Goal: Task Accomplishment & Management: Use online tool/utility

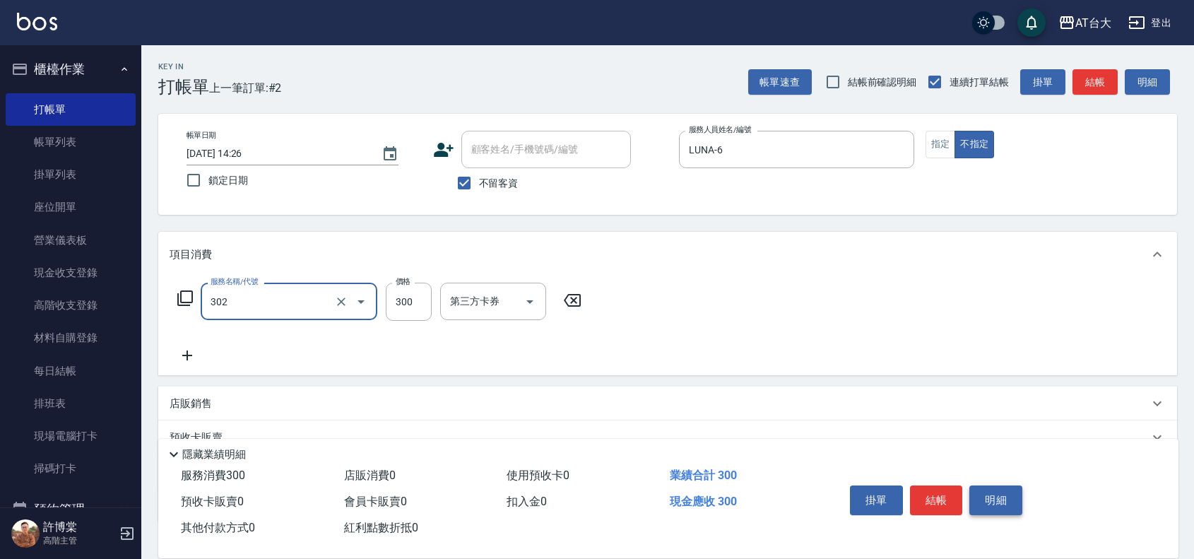
type input "剪髮(302)"
type input "450"
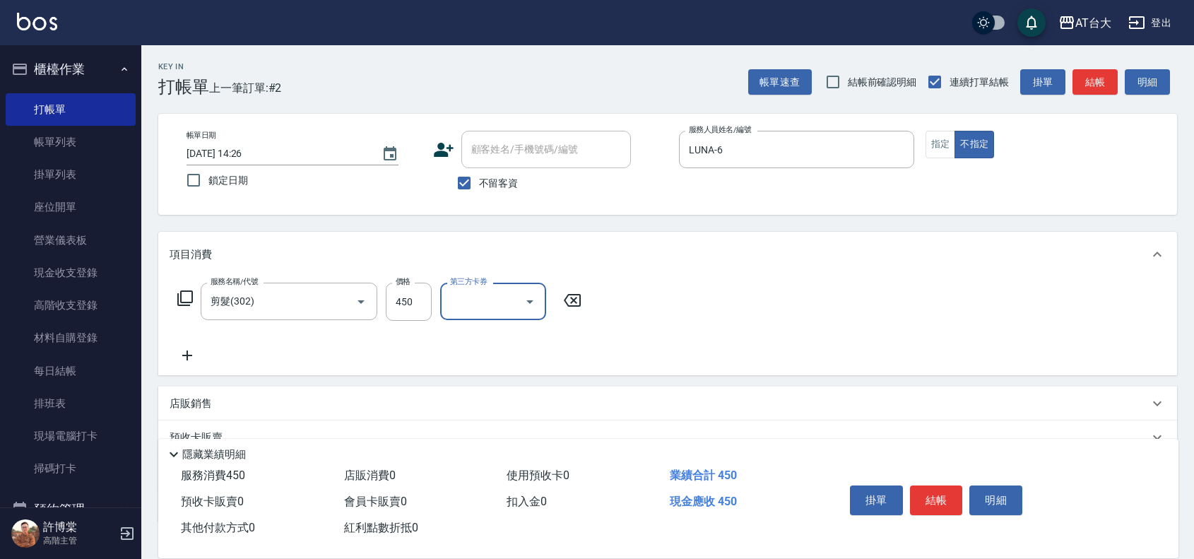
drag, startPoint x: 937, startPoint y: 146, endPoint x: 993, endPoint y: 240, distance: 110.3
click at [940, 147] on button "指定" at bounding box center [941, 145] width 30 height 28
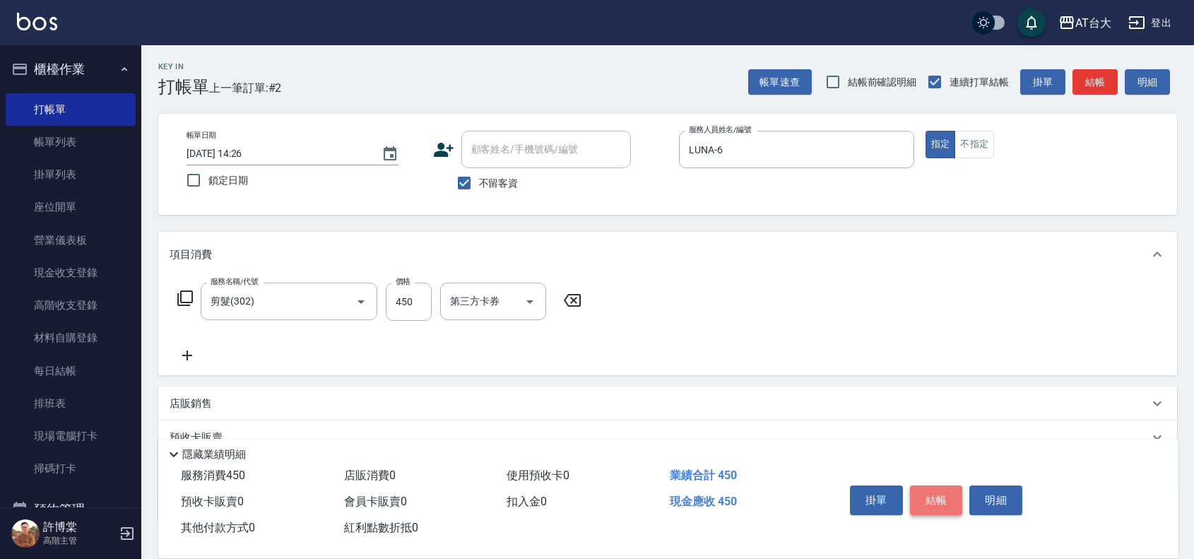
click at [935, 506] on button "結帳" at bounding box center [936, 500] width 53 height 30
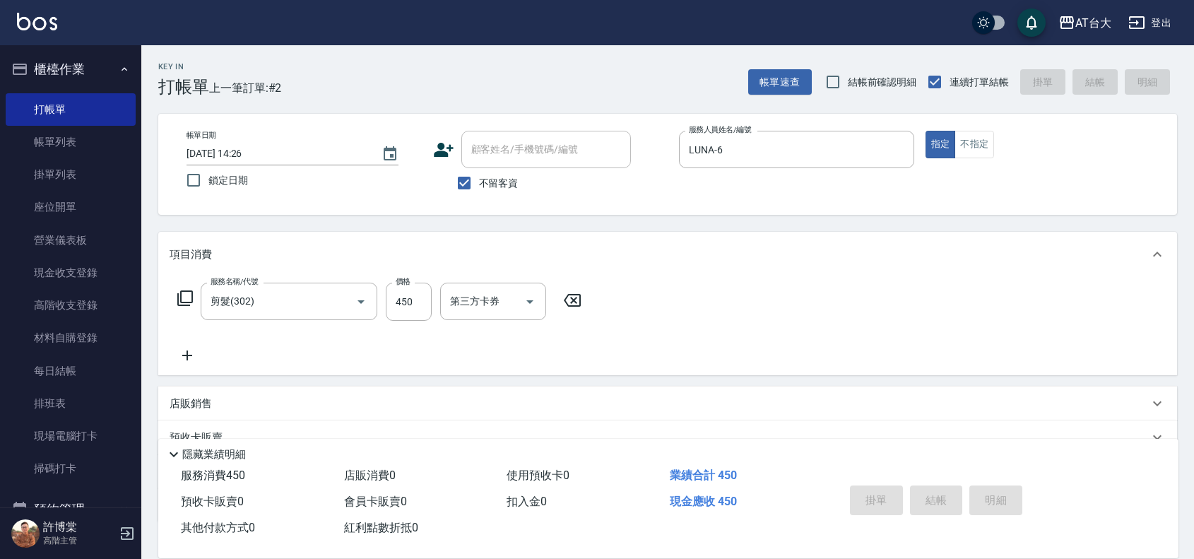
type input "[DATE] 16:05"
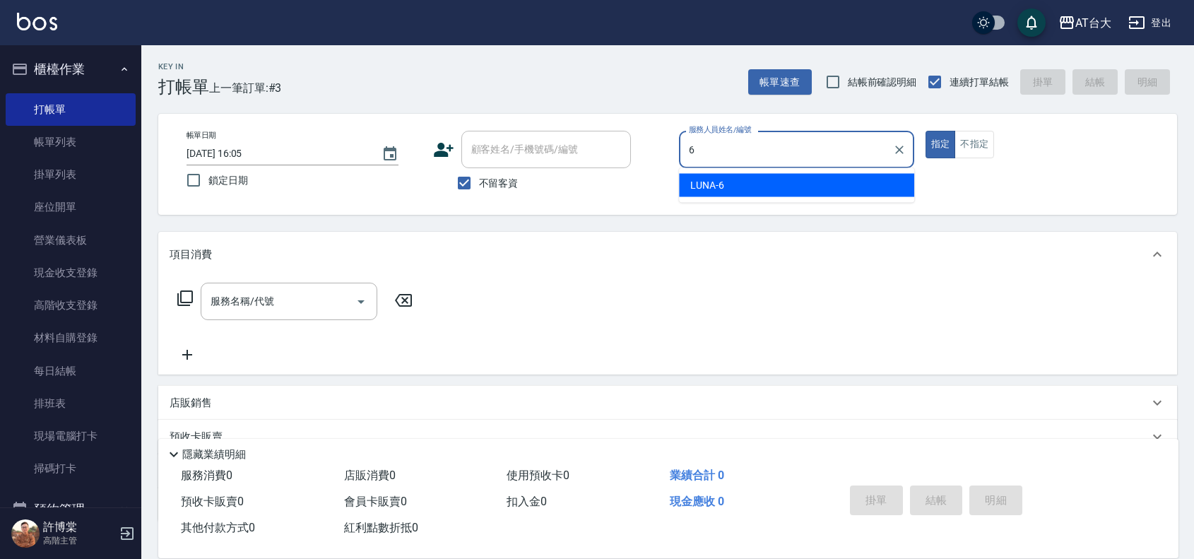
type input "LUNA-6"
type button "true"
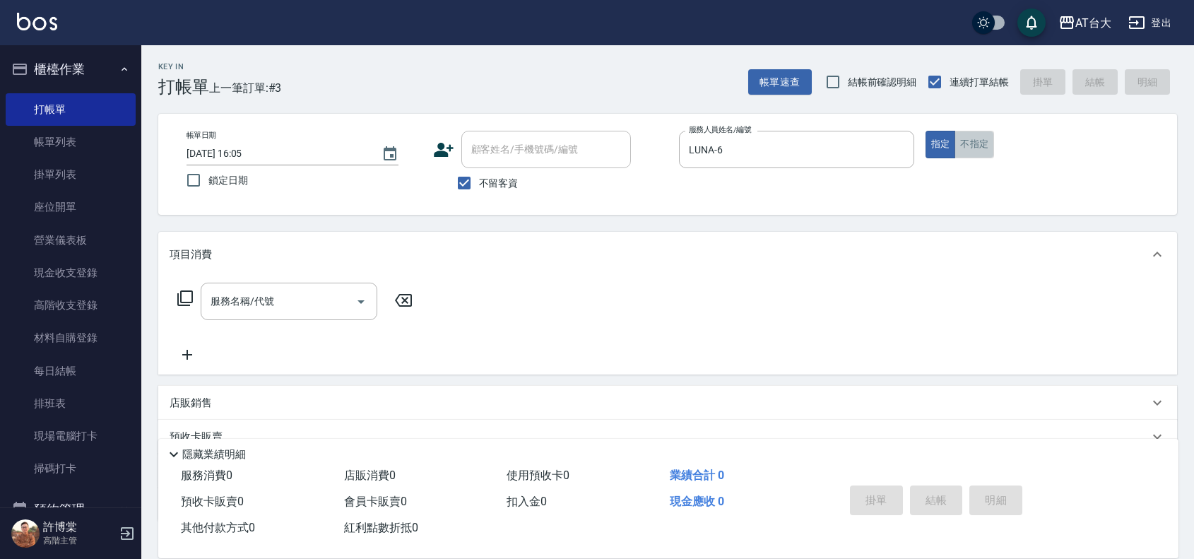
click at [969, 136] on button "不指定" at bounding box center [974, 145] width 40 height 28
type button "false"
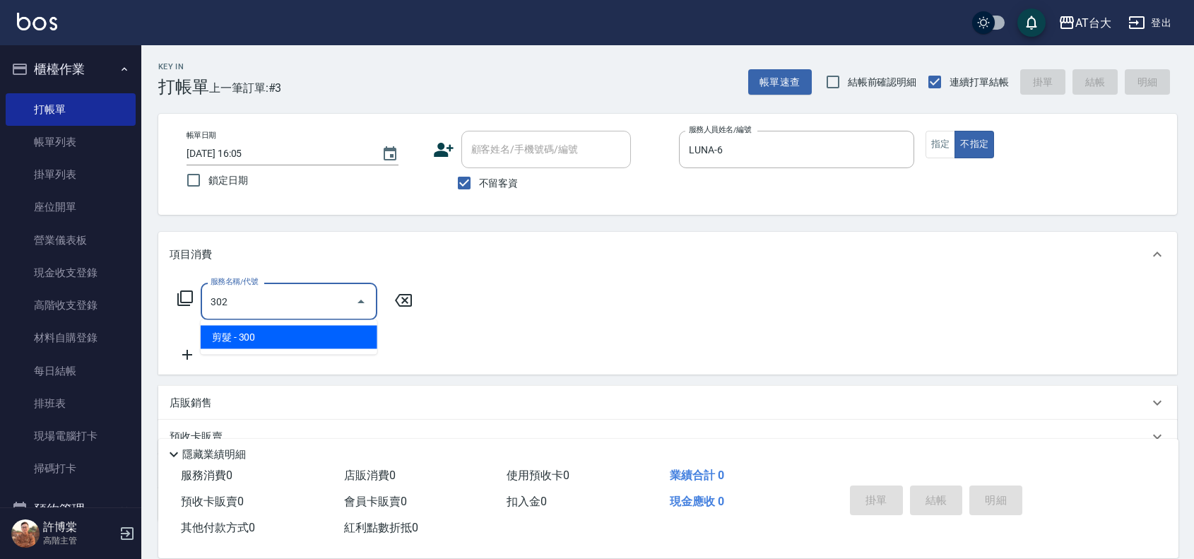
type input "剪髮(302)"
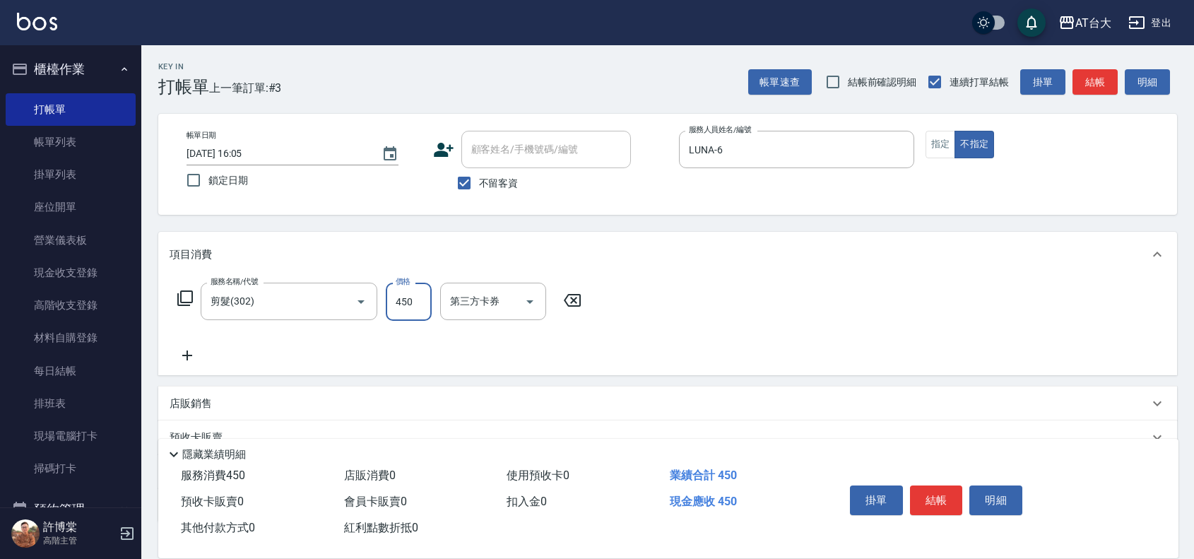
type input "450"
click at [954, 463] on div "掛單 結帳 明細" at bounding box center [994, 502] width 334 height 78
click at [923, 511] on div "掛單 結帳 明細" at bounding box center [936, 502] width 184 height 45
click at [937, 495] on button "結帳" at bounding box center [936, 500] width 53 height 30
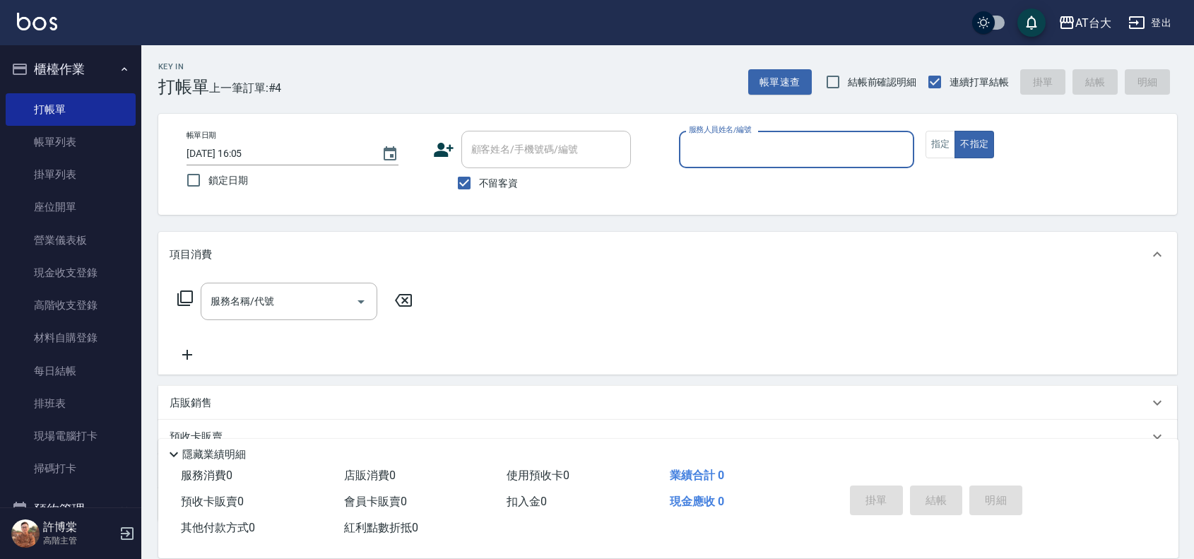
click at [793, 163] on div "服務人員姓名/編號" at bounding box center [796, 149] width 235 height 37
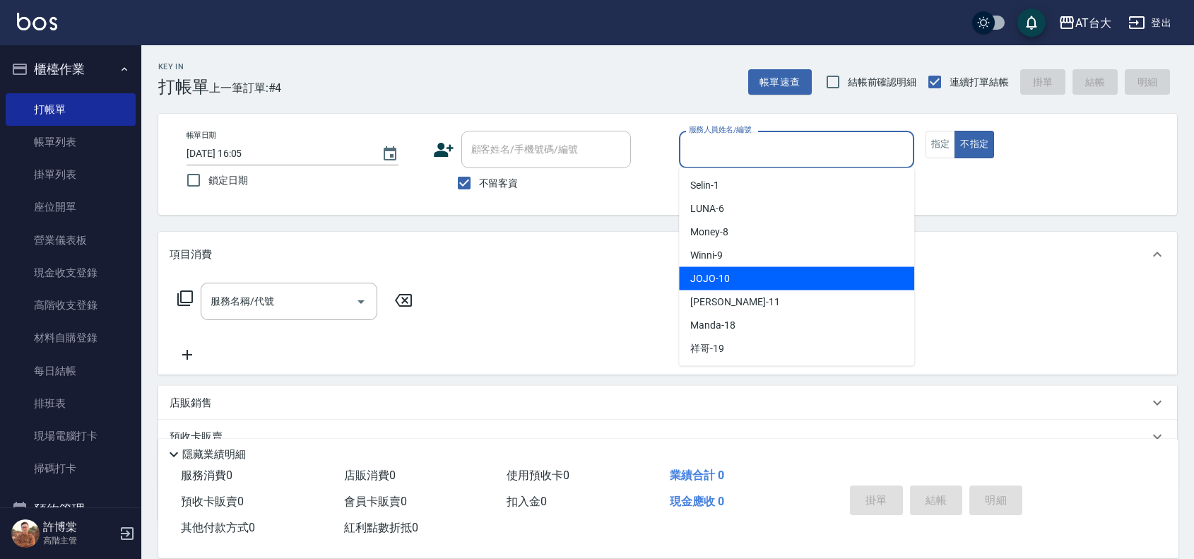
click at [776, 270] on div "JOJO -10" at bounding box center [796, 278] width 235 height 23
type input "JOJO-10"
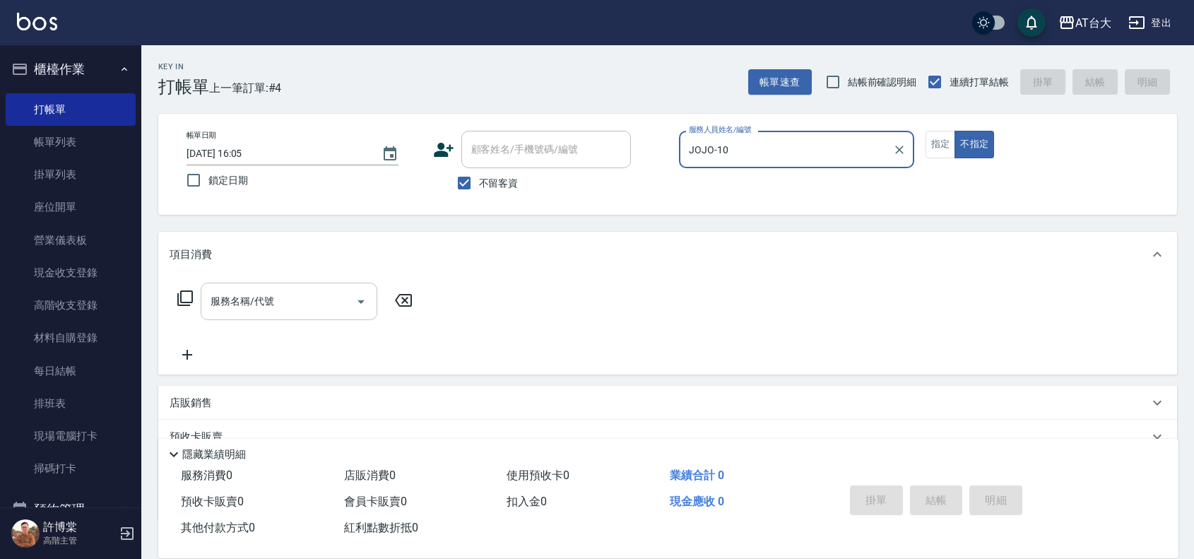
click at [319, 307] on input "服務名稱/代號" at bounding box center [278, 301] width 143 height 25
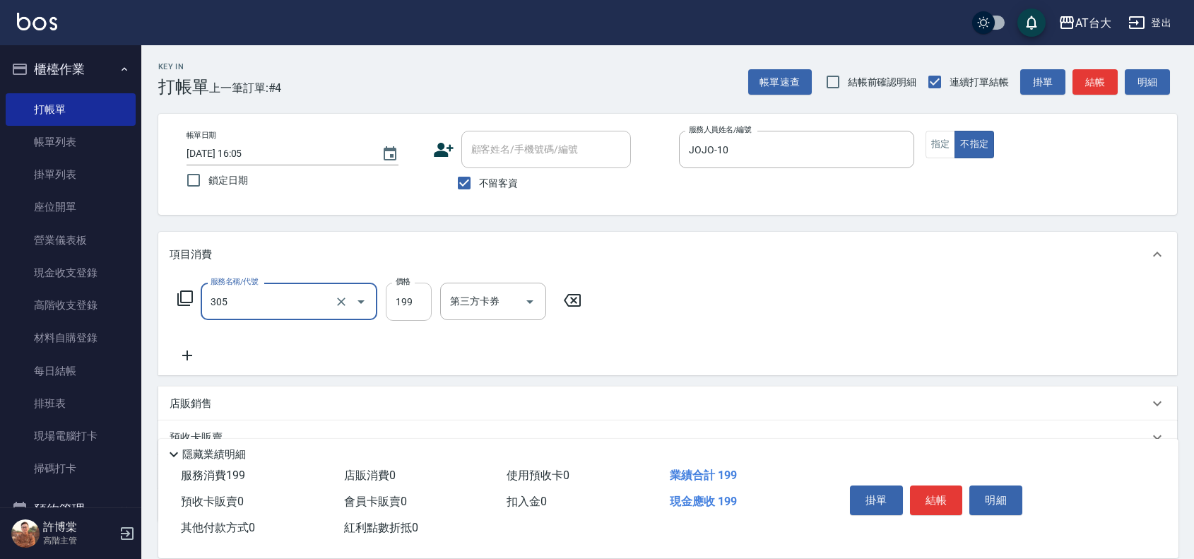
type input "剪髮(305)"
click at [408, 309] on input "199" at bounding box center [409, 302] width 46 height 38
type input "250"
click at [928, 492] on button "結帳" at bounding box center [936, 500] width 53 height 30
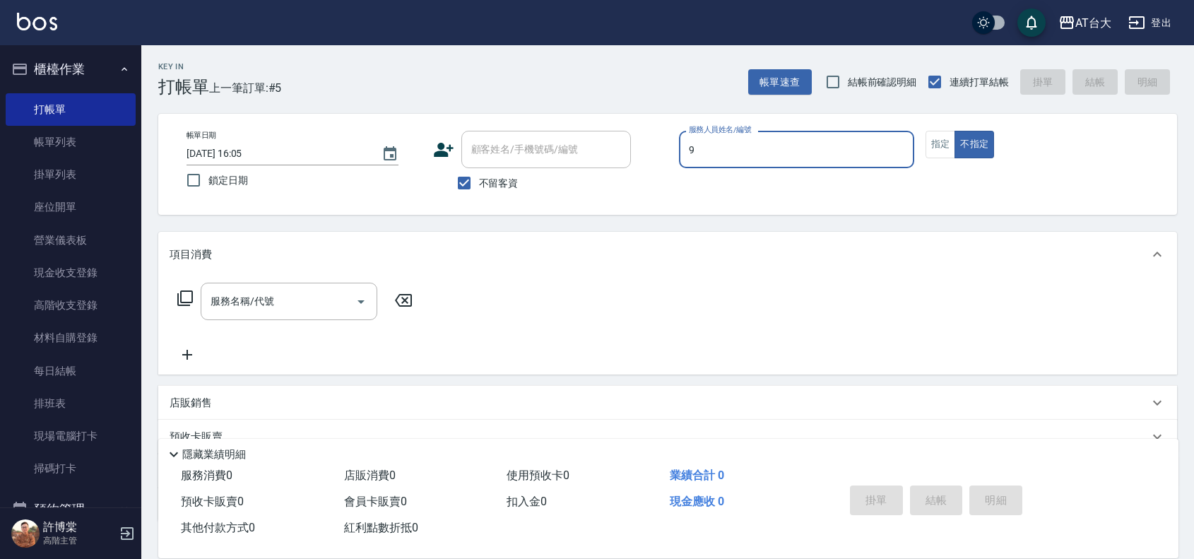
type input "Winni-9"
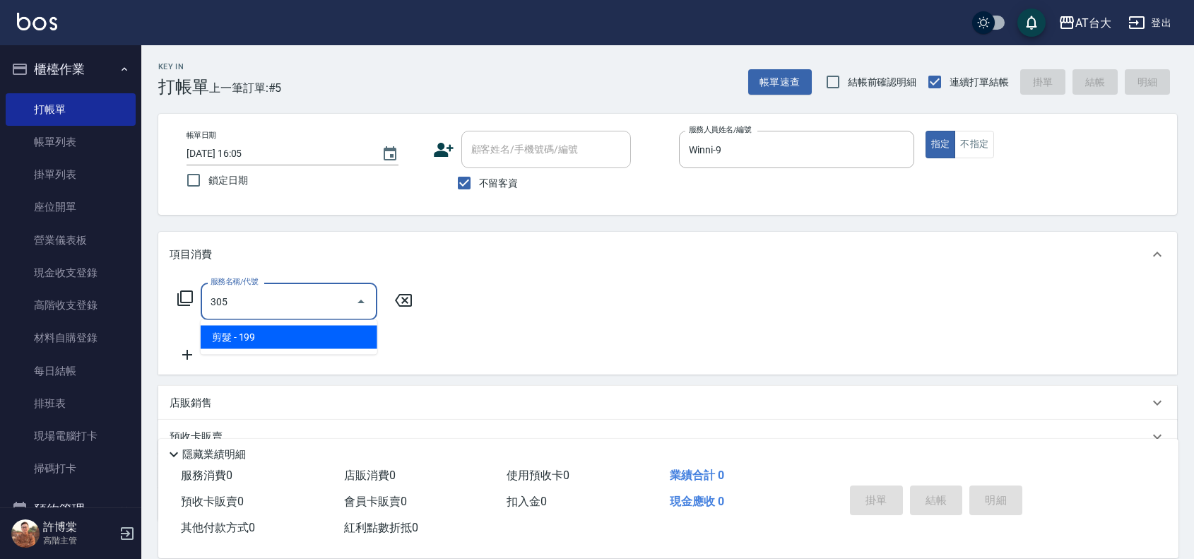
type input "剪髮(305)"
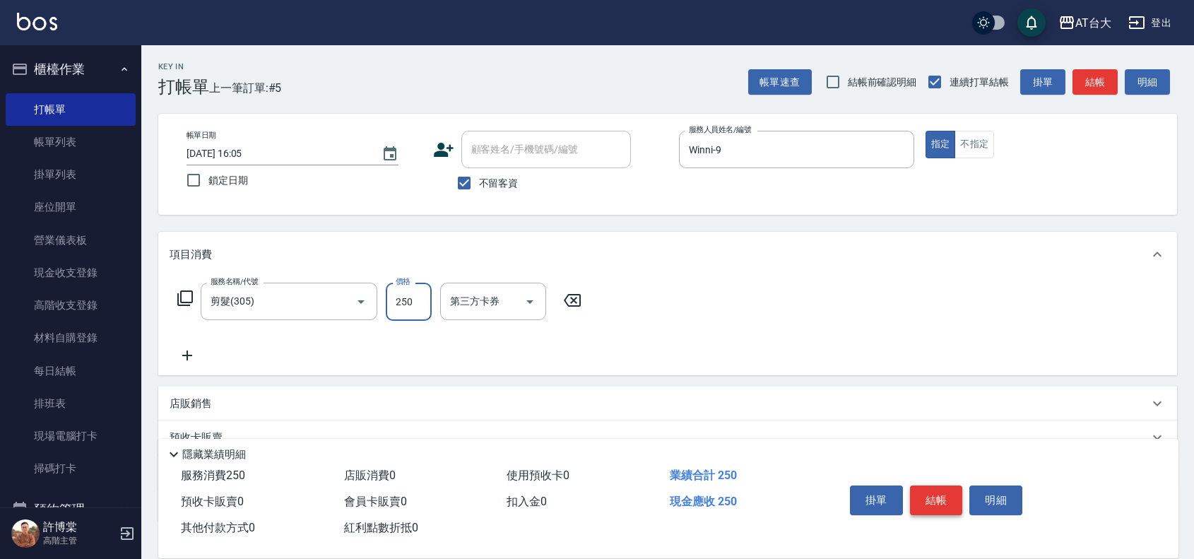
type input "250"
click at [930, 503] on button "結帳" at bounding box center [936, 500] width 53 height 30
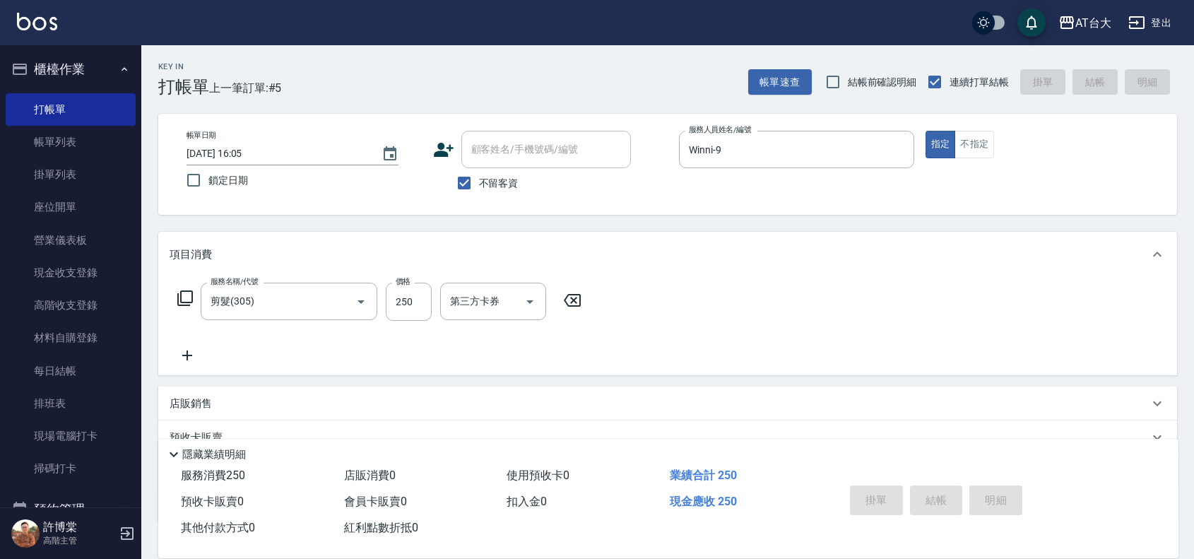
type input "[DATE] 16:28"
